Goal: Task Accomplishment & Management: Complete application form

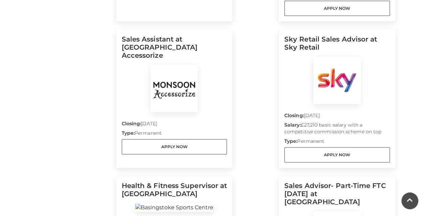
scroll to position [338, 0]
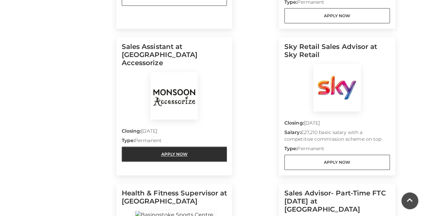
click at [169, 147] on link "Apply Now" at bounding box center [174, 154] width 105 height 15
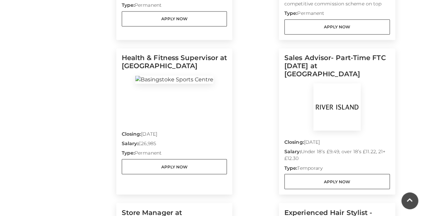
scroll to position [507, 0]
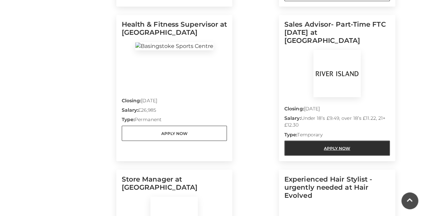
click at [336, 141] on link "Apply Now" at bounding box center [336, 148] width 105 height 15
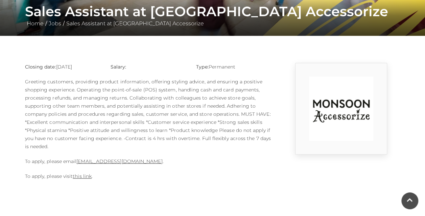
scroll to position [135, 0]
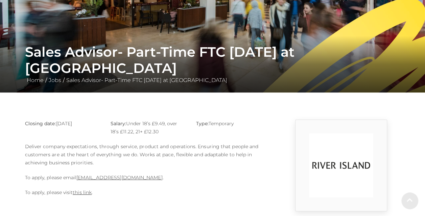
scroll to position [101, 0]
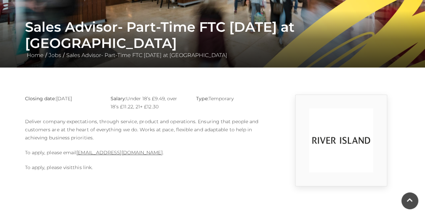
click at [91, 168] on link "this link" at bounding box center [82, 168] width 19 height 6
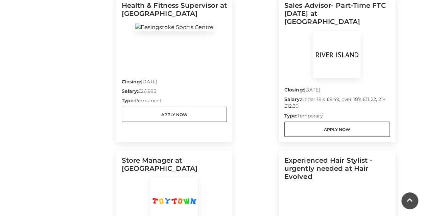
scroll to position [507, 0]
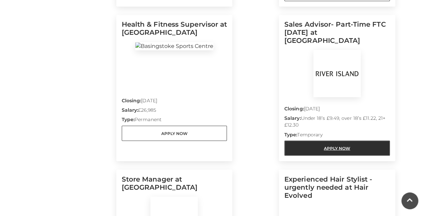
click at [356, 141] on link "Apply Now" at bounding box center [336, 148] width 105 height 15
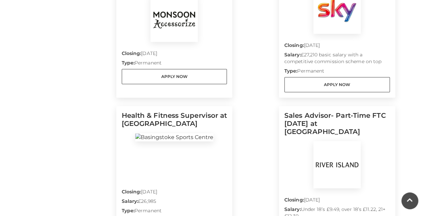
scroll to position [338, 0]
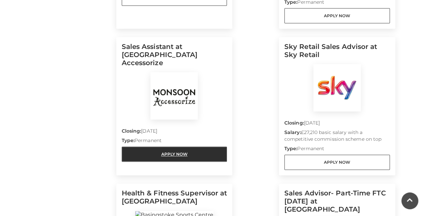
click at [171, 147] on link "Apply Now" at bounding box center [174, 154] width 105 height 15
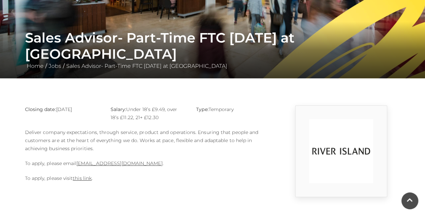
scroll to position [101, 0]
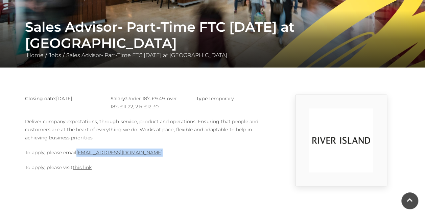
drag, startPoint x: 149, startPoint y: 154, endPoint x: 79, endPoint y: 149, distance: 70.8
click at [79, 149] on p "To apply, please email [EMAIL_ADDRESS][DOMAIN_NAME] ." at bounding box center [148, 153] width 247 height 8
copy link "[EMAIL_ADDRESS][DOMAIN_NAME]"
click at [198, 189] on body "Skip to Navigation Skip to Content Toggle navigation .st5{fill:none;stroke:#FFF…" at bounding box center [212, 143] width 425 height 488
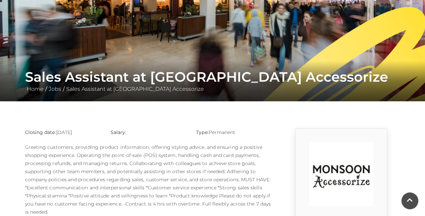
scroll to position [135, 0]
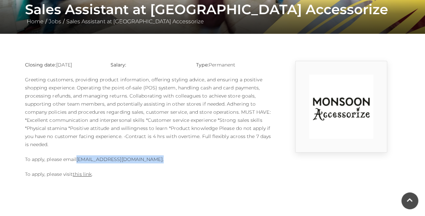
drag, startPoint x: 168, startPoint y: 159, endPoint x: 78, endPoint y: 157, distance: 89.9
click at [78, 157] on p "To apply, please email 1124m@monsoonmail.rms-metro.com ." at bounding box center [148, 159] width 247 height 8
copy p "1124m@monsoonmail.rms-metro.com ."
